Goal: Task Accomplishment & Management: Manage account settings

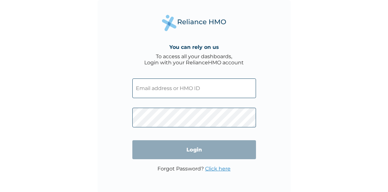
click at [185, 91] on input "text" at bounding box center [194, 89] width 124 height 20
type input "[EMAIL_ADDRESS][DOMAIN_NAME]"
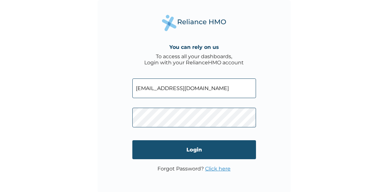
click at [190, 150] on input "Login" at bounding box center [194, 149] width 124 height 19
